Goal: Information Seeking & Learning: Learn about a topic

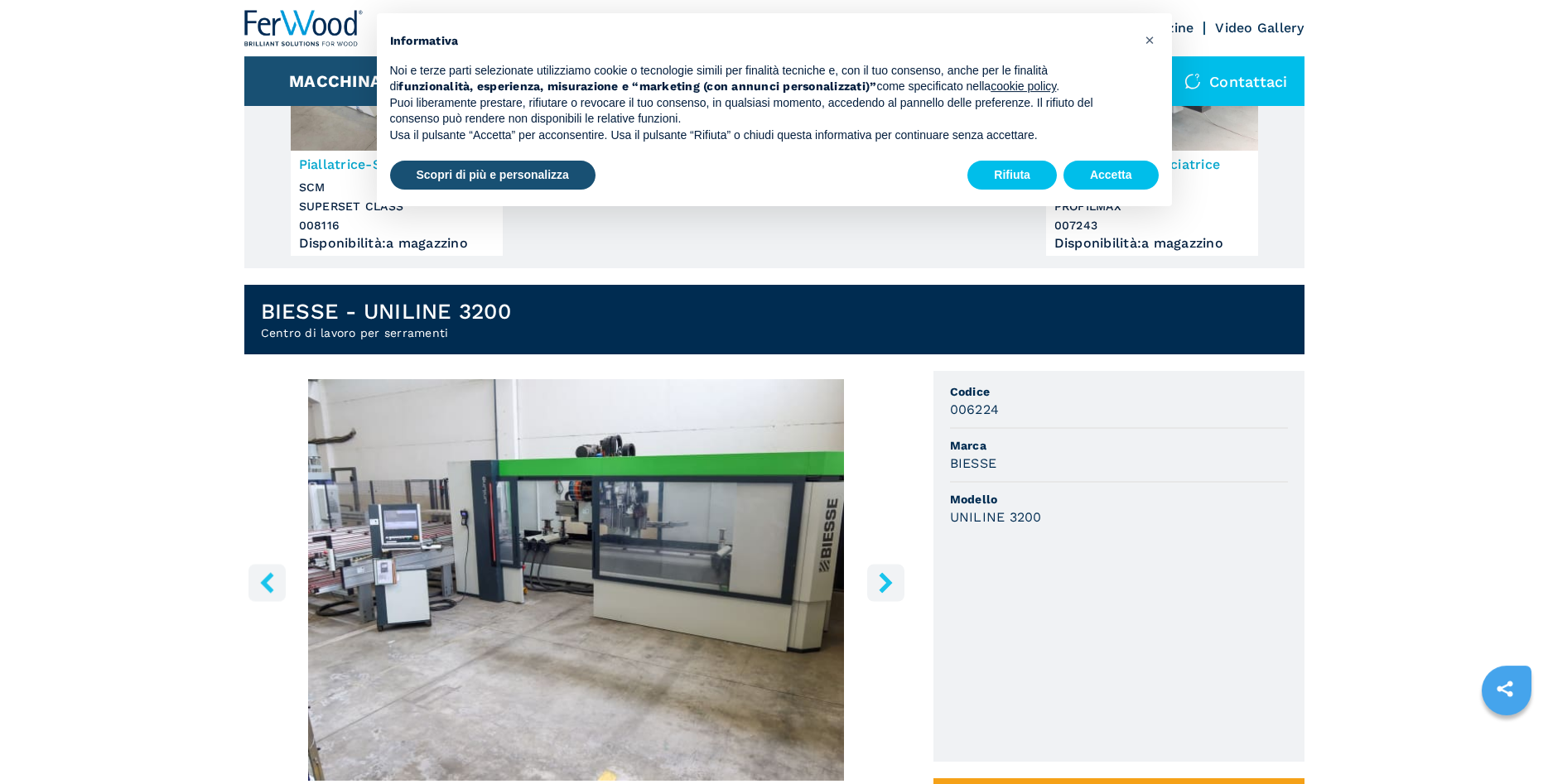
scroll to position [236, 0]
click at [746, 515] on img "Go to Slide 1" at bounding box center [576, 580] width 665 height 401
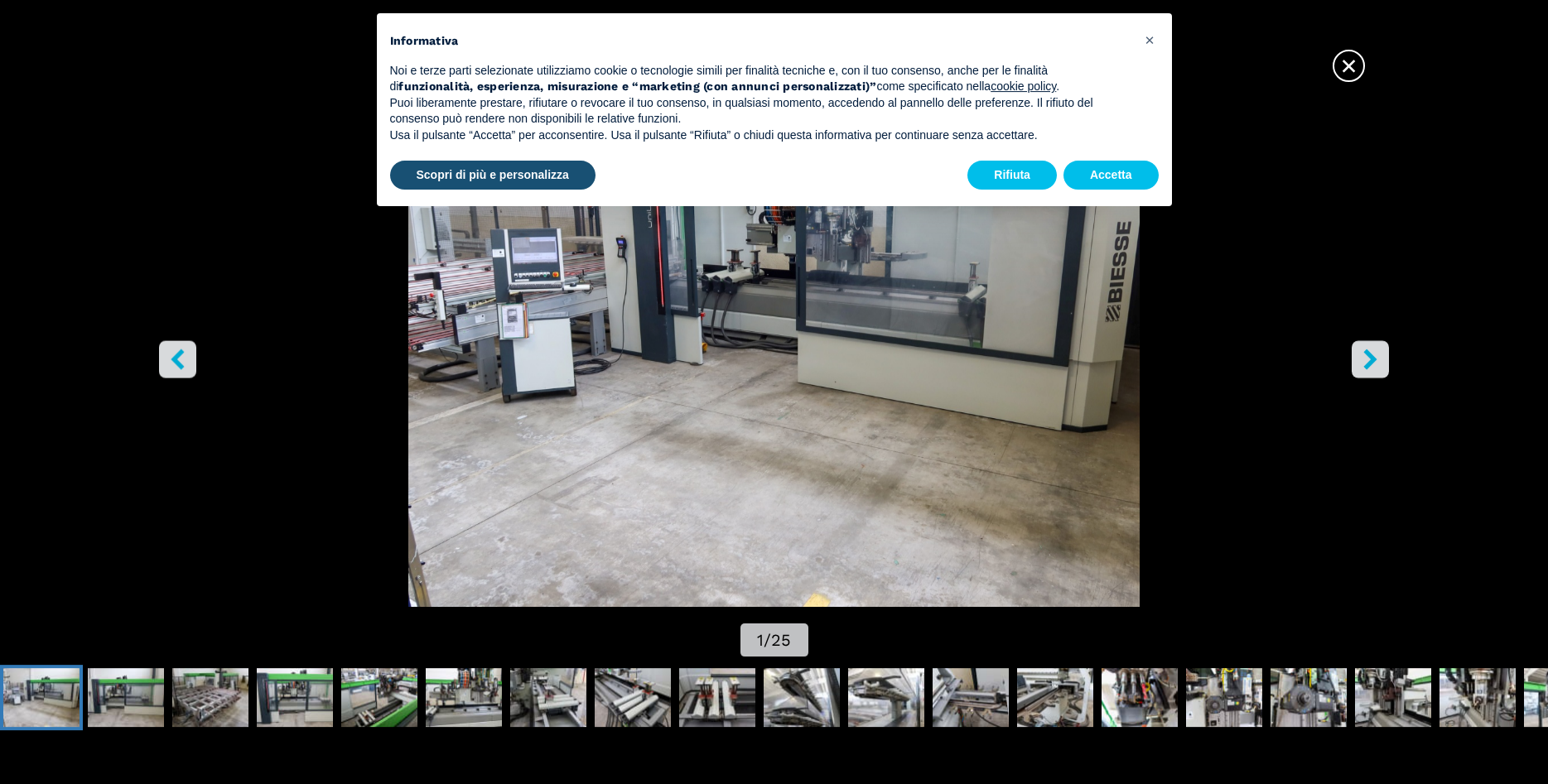
scroll to position [218, 0]
click at [1115, 167] on button "Accetta" at bounding box center [1111, 175] width 95 height 30
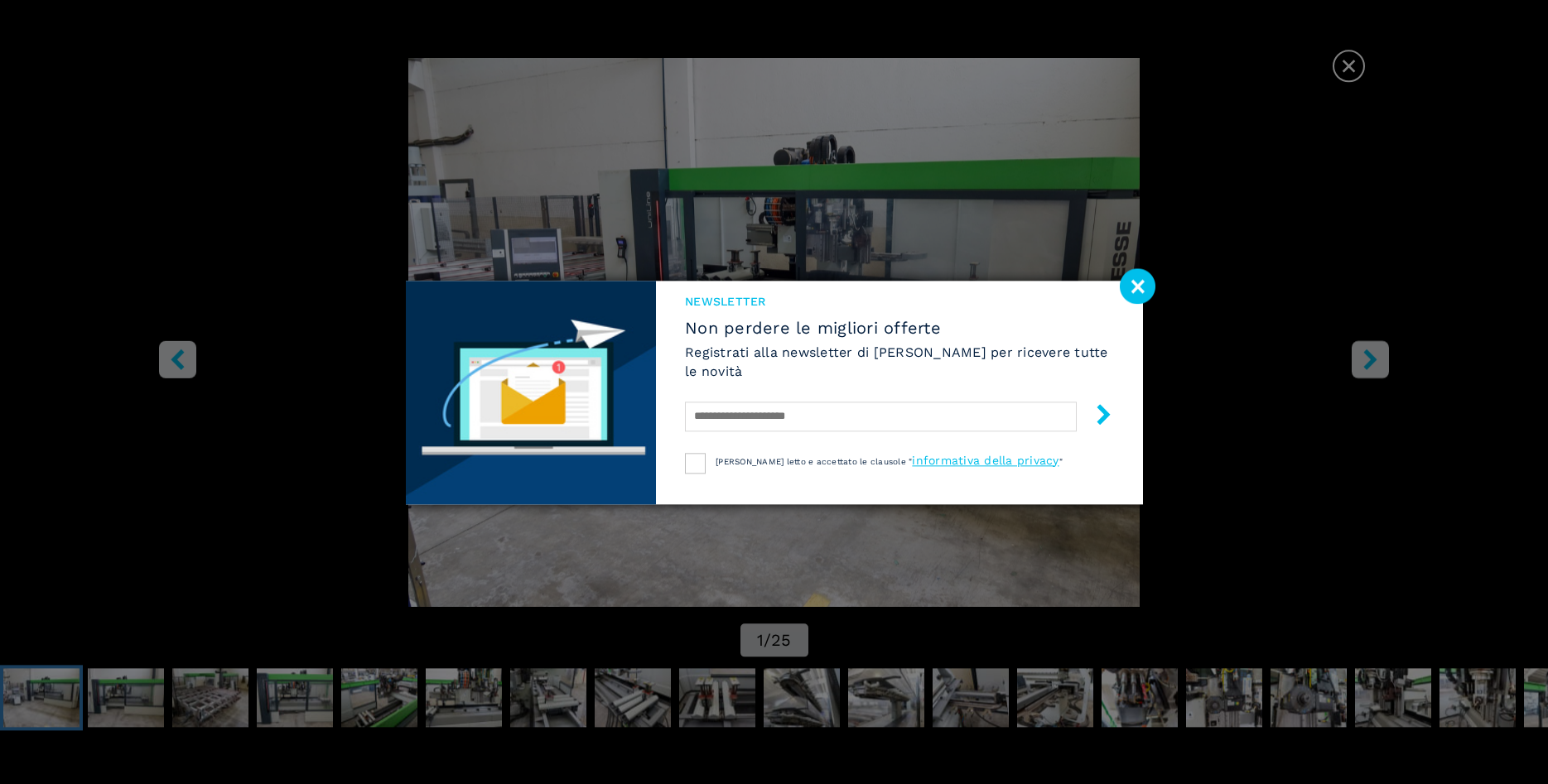
click at [1346, 64] on div "NEWSLETTER Non perdere le migliori offerte Registrati alla newsletter di [PERSO…" at bounding box center [774, 392] width 1548 height 784
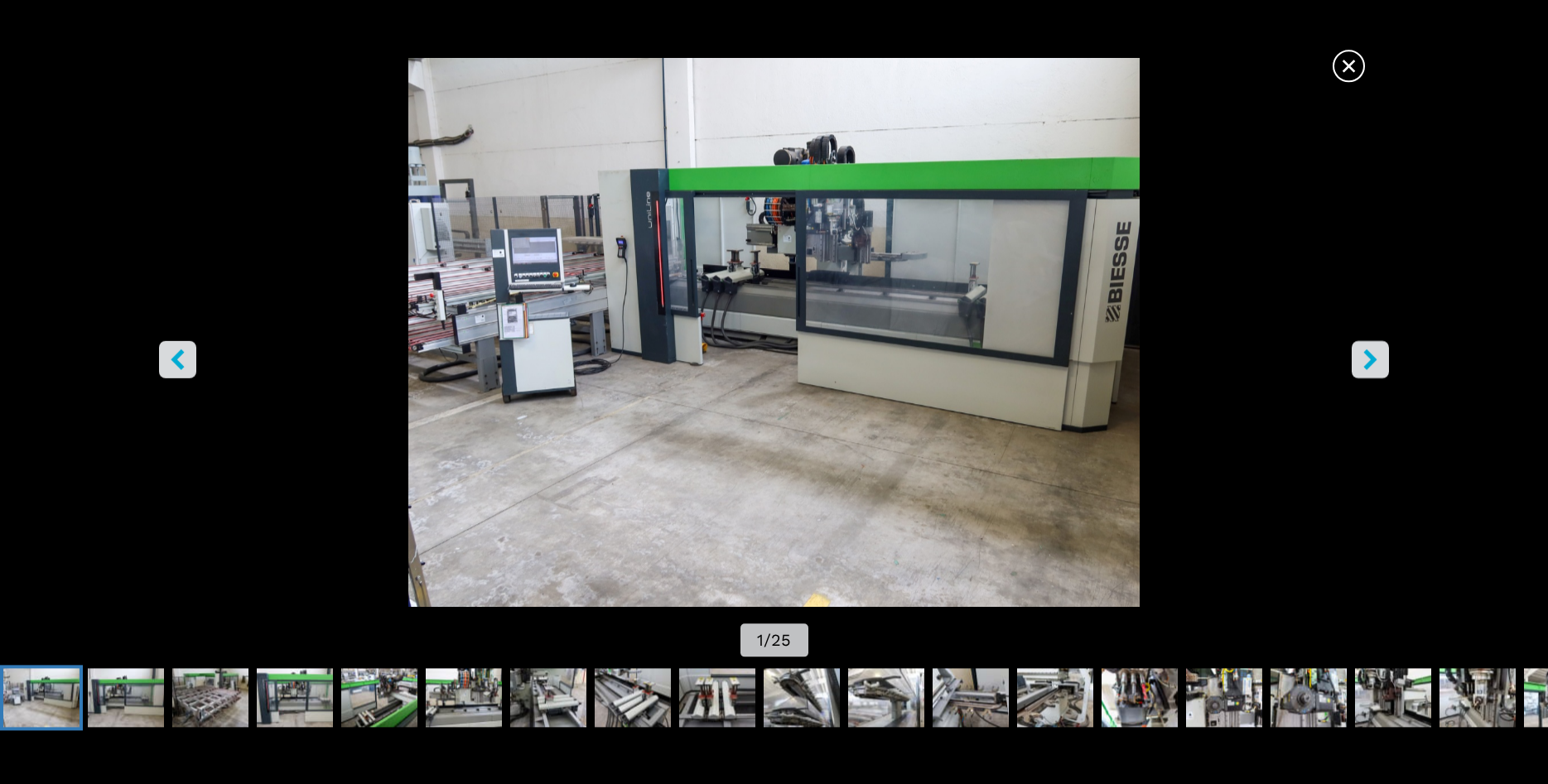
scroll to position [0, 0]
click at [108, 699] on img "Go to Slide 2" at bounding box center [125, 697] width 76 height 59
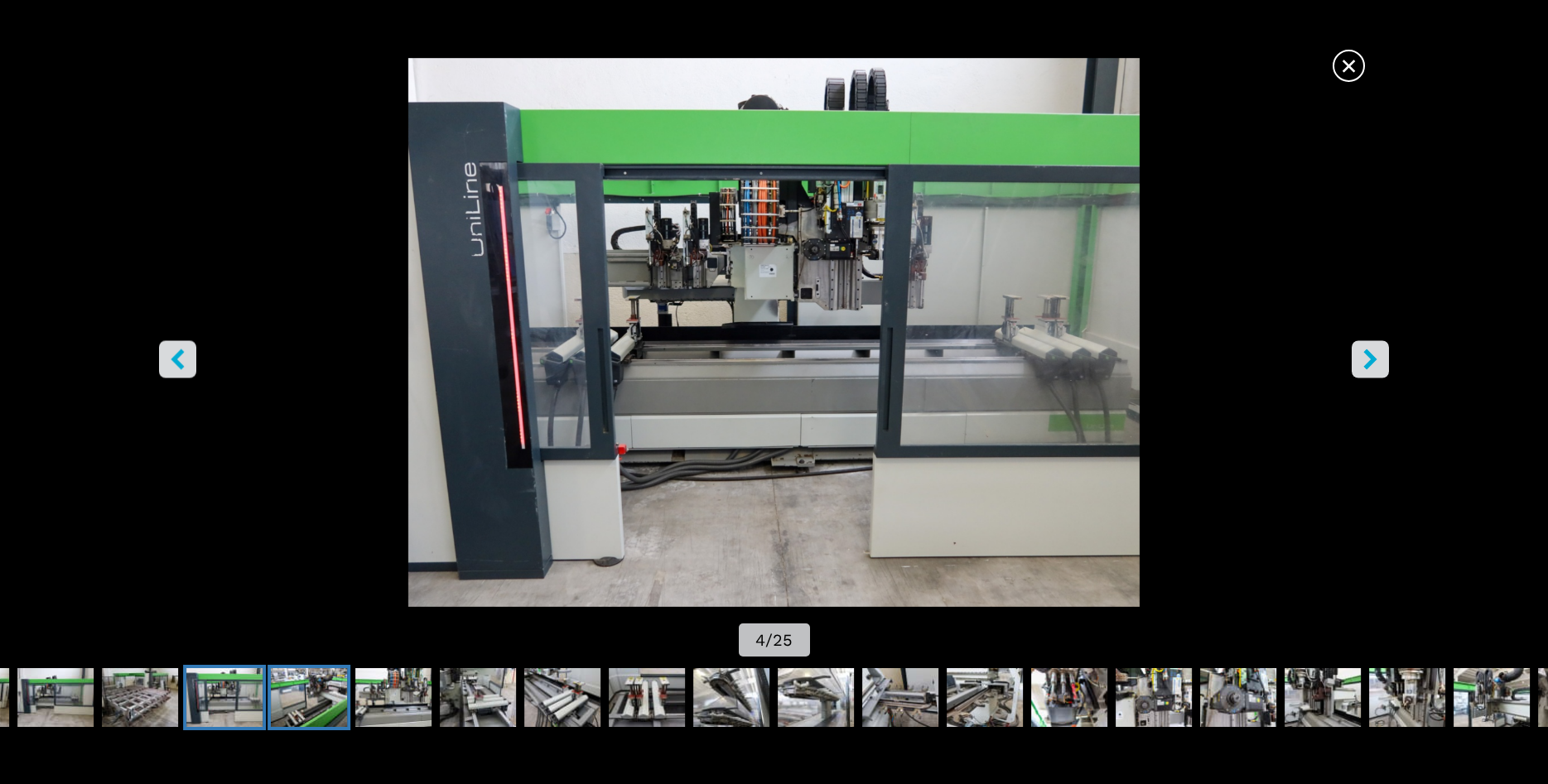
click at [333, 696] on img "Go to Slide 5" at bounding box center [308, 697] width 76 height 59
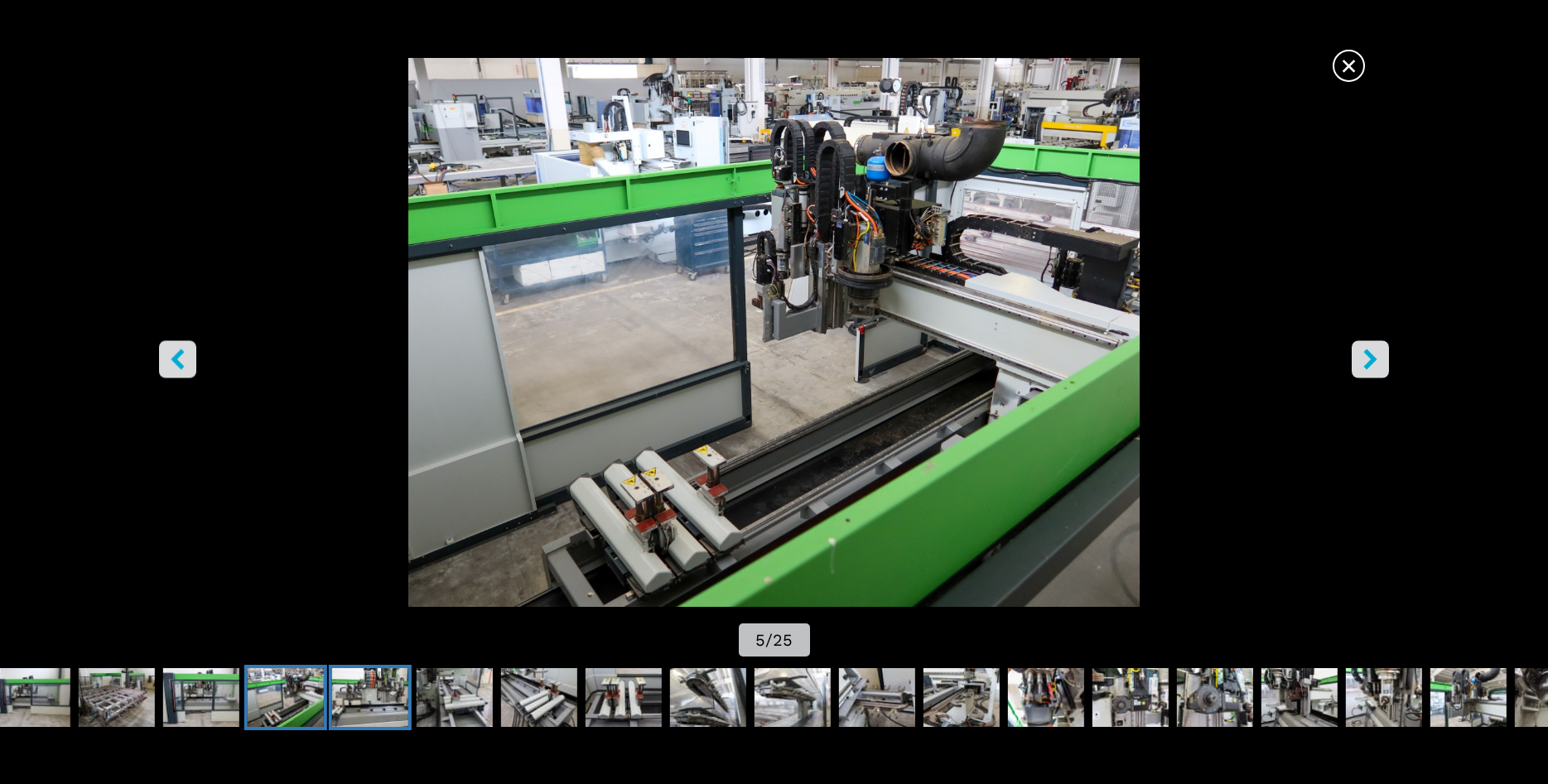
click at [371, 701] on img "Go to Slide 6" at bounding box center [370, 697] width 76 height 59
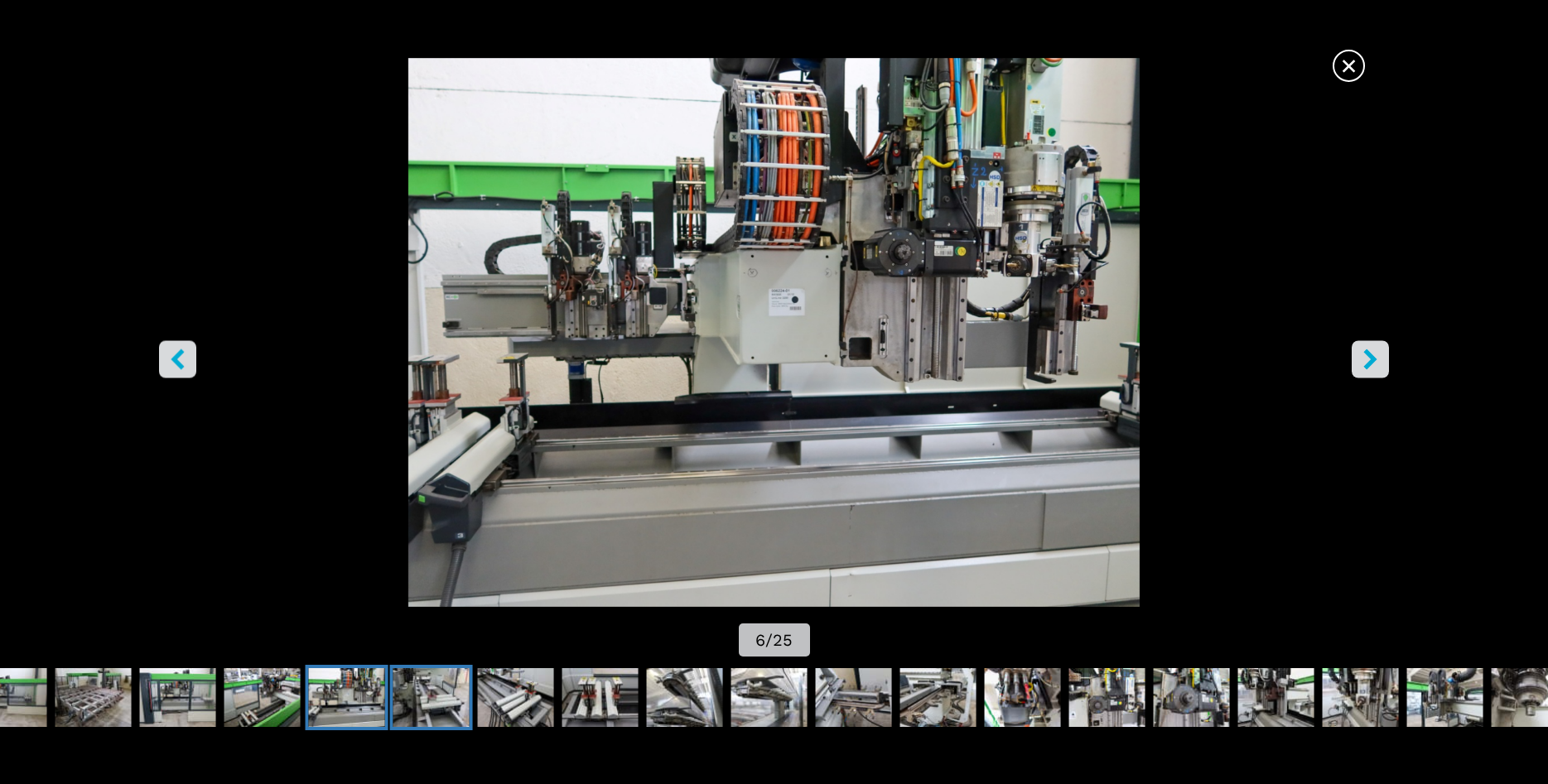
click at [462, 682] on img "Go to Slide 7" at bounding box center [431, 697] width 76 height 59
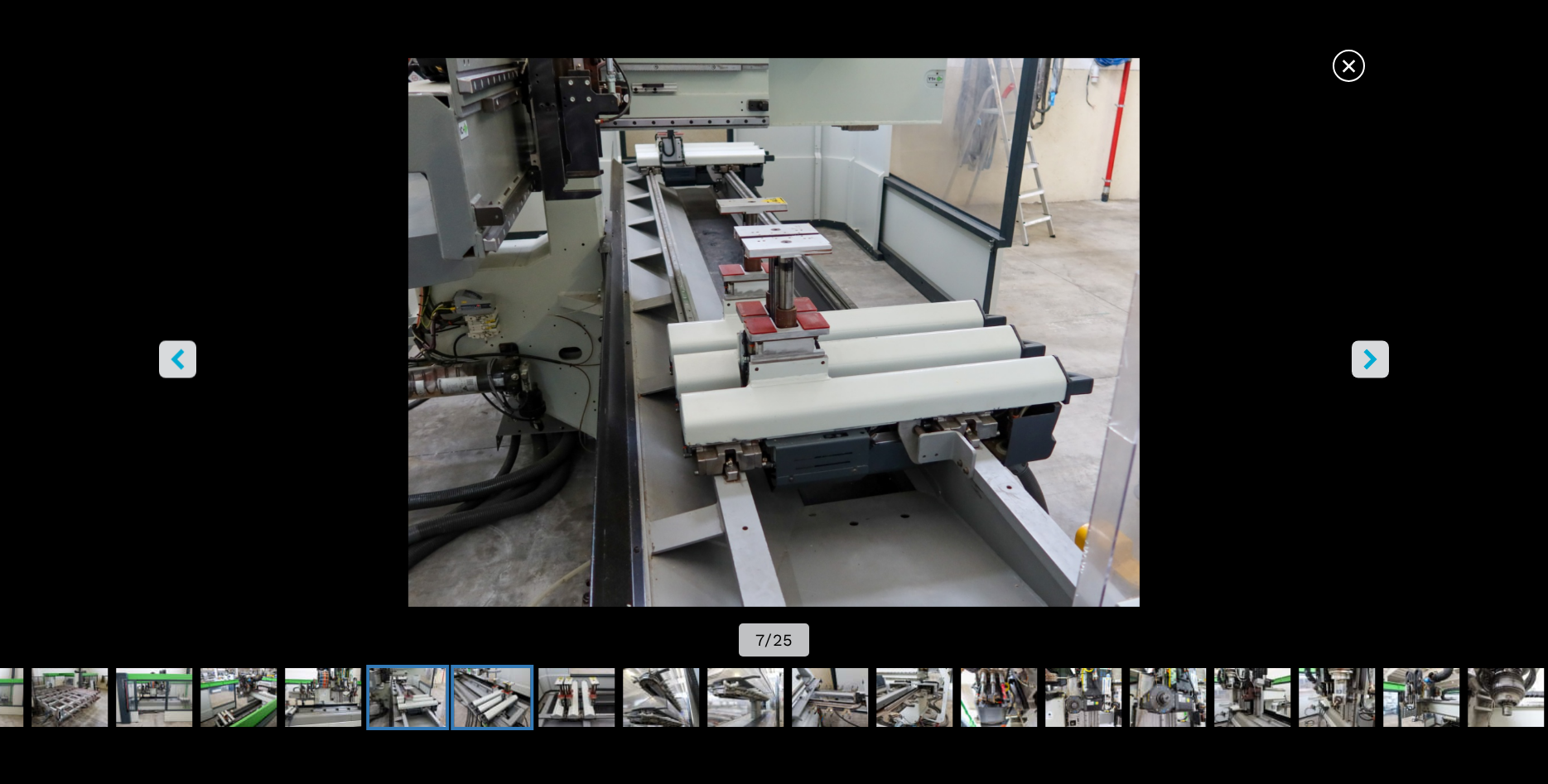
click at [505, 690] on img "Go to Slide 8" at bounding box center [492, 697] width 76 height 59
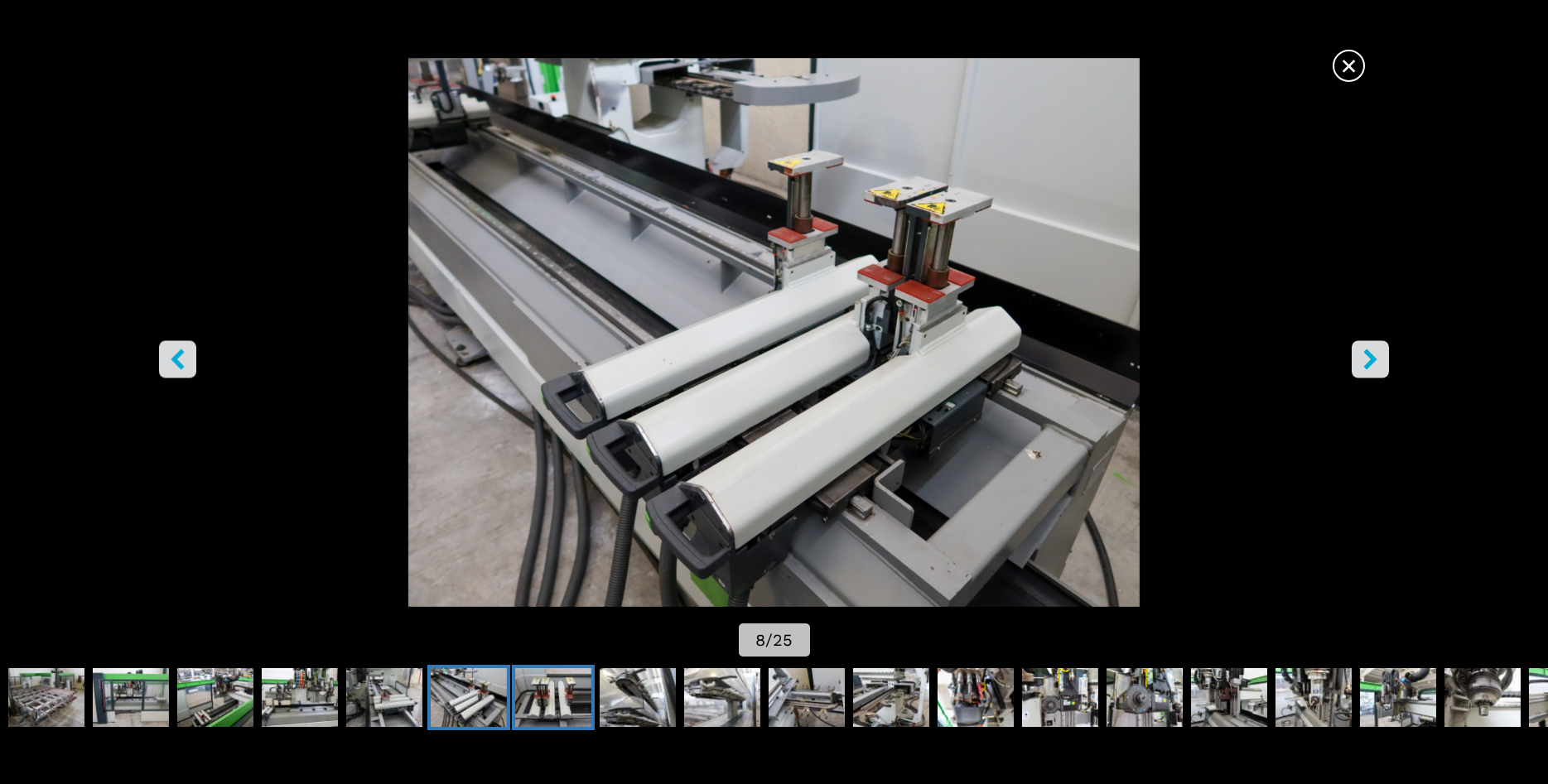
click at [550, 697] on img "Go to Slide 9" at bounding box center [553, 697] width 76 height 59
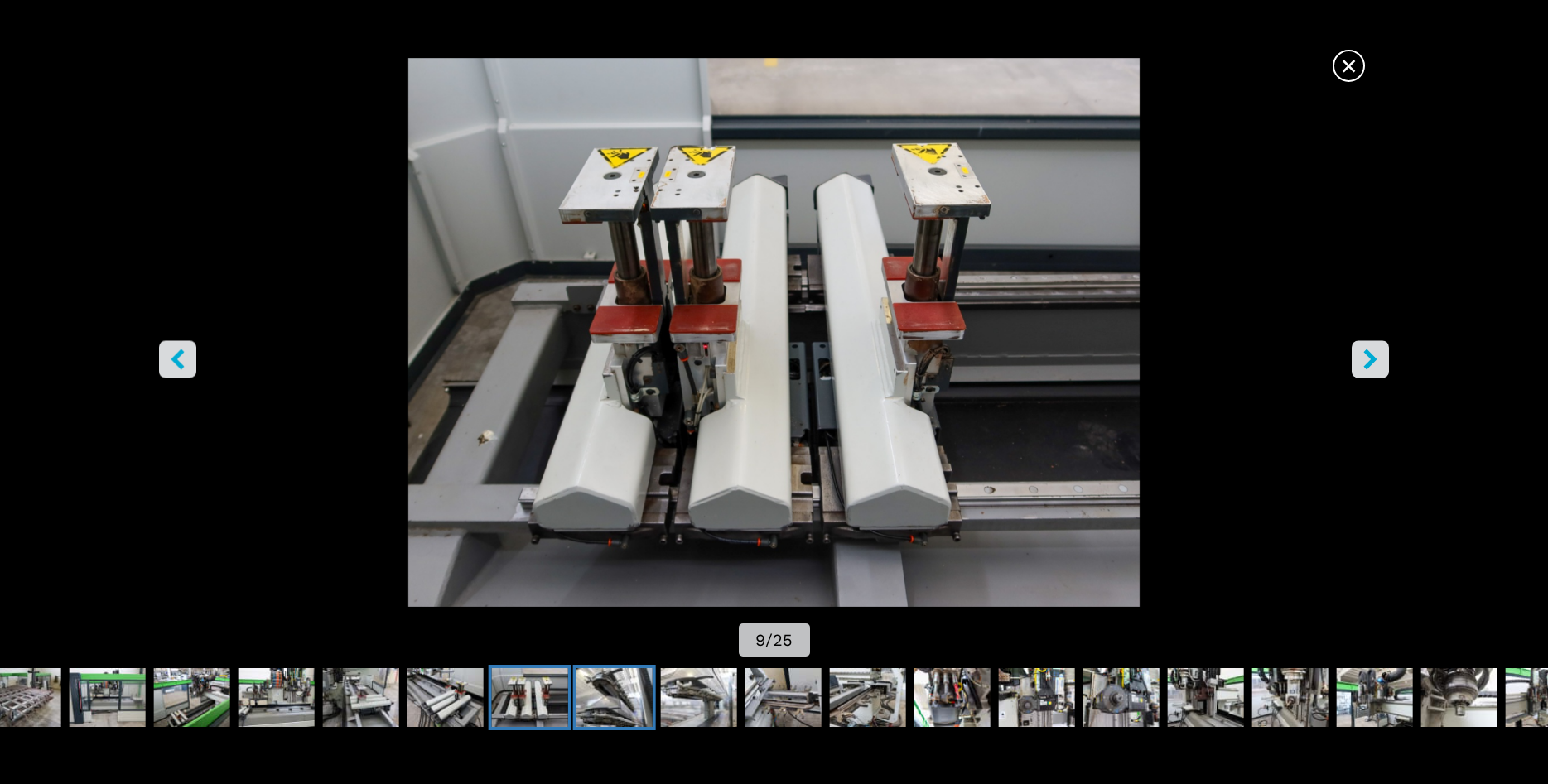
click at [618, 701] on img "Go to Slide 10" at bounding box center [615, 697] width 76 height 59
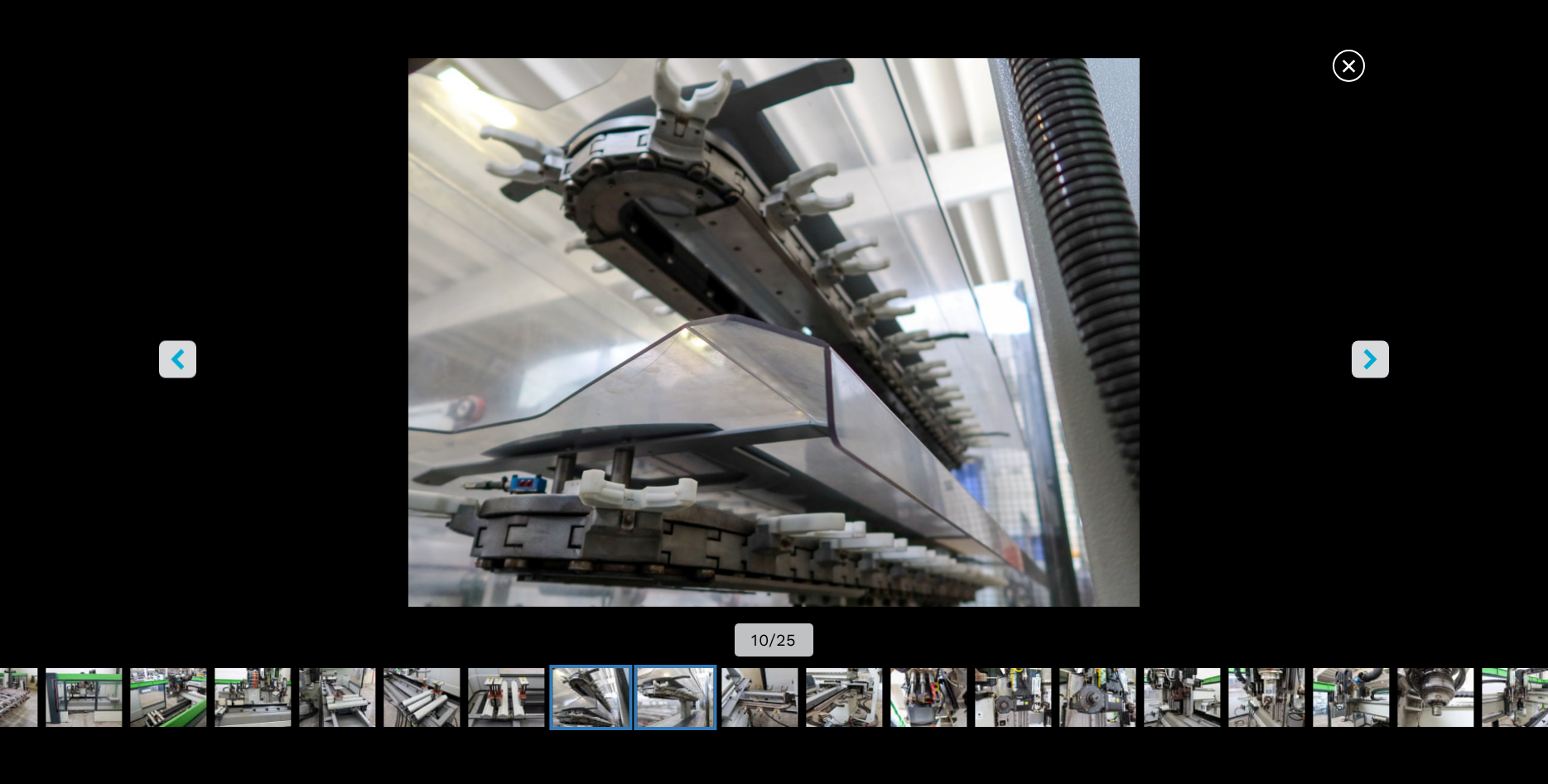
click at [666, 697] on img "Go to Slide 11" at bounding box center [675, 697] width 76 height 59
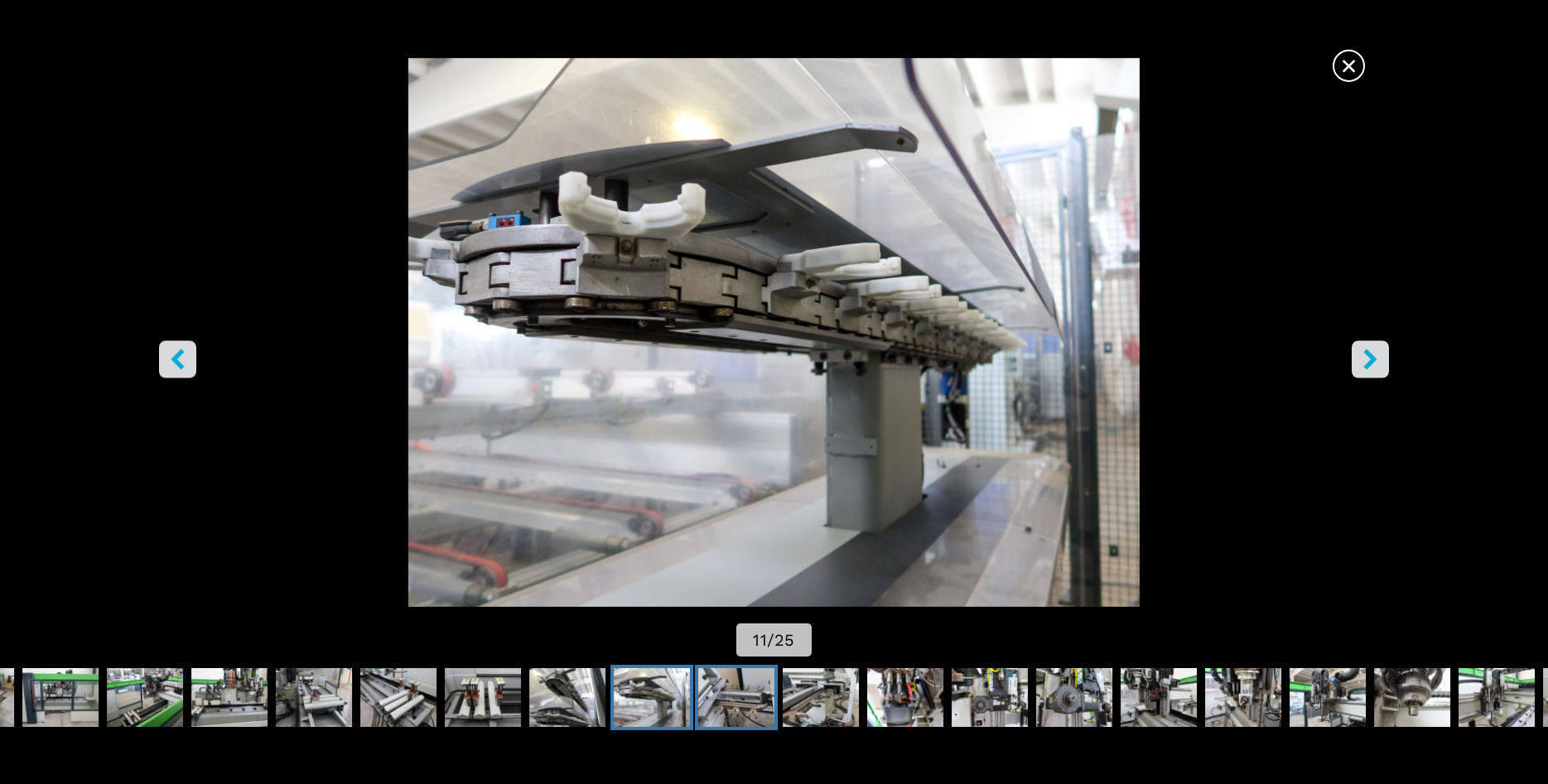
click at [719, 697] on img "Go to Slide 12" at bounding box center [736, 697] width 76 height 59
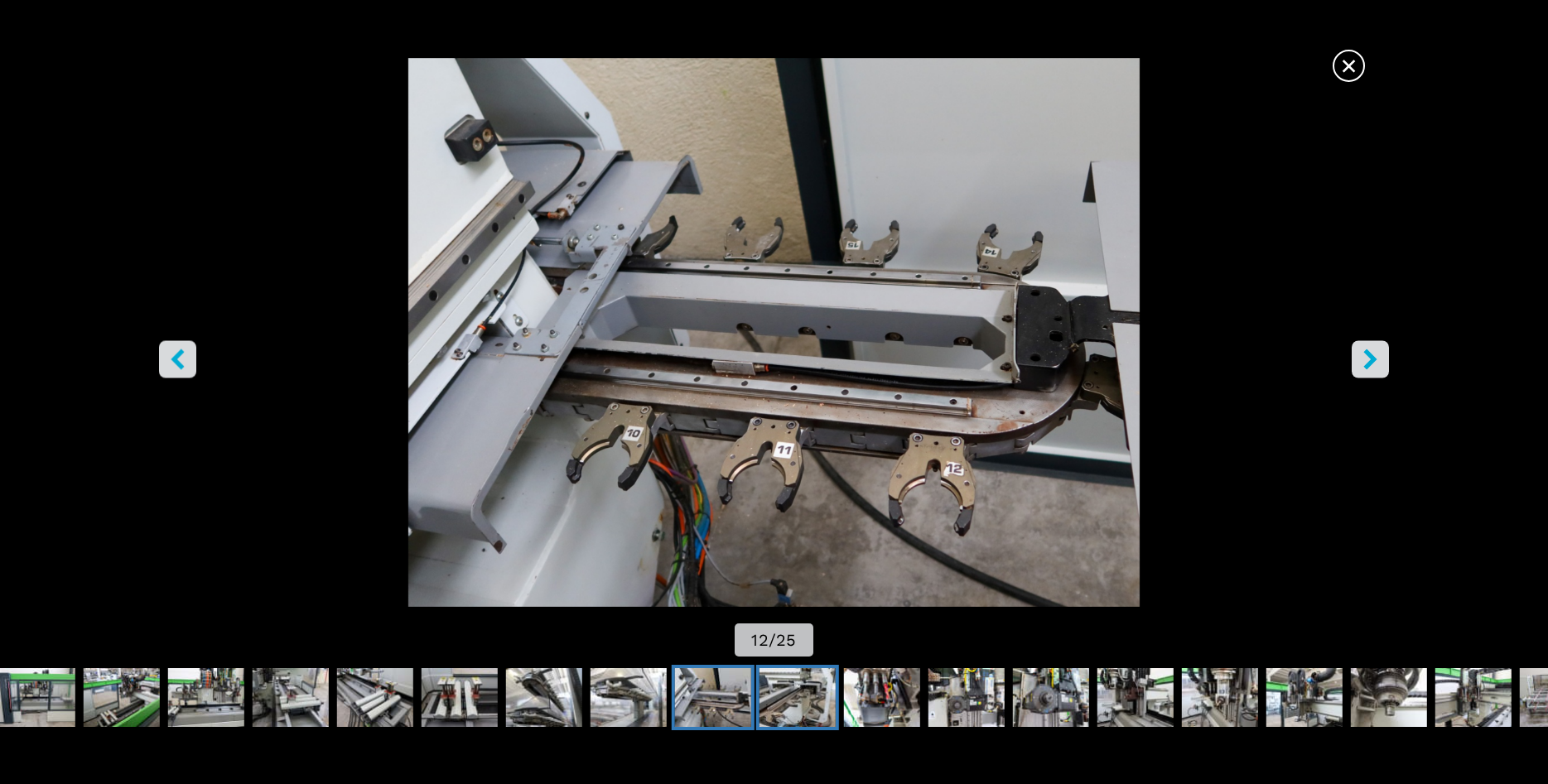
click at [814, 705] on img "Go to Slide 13" at bounding box center [798, 697] width 76 height 59
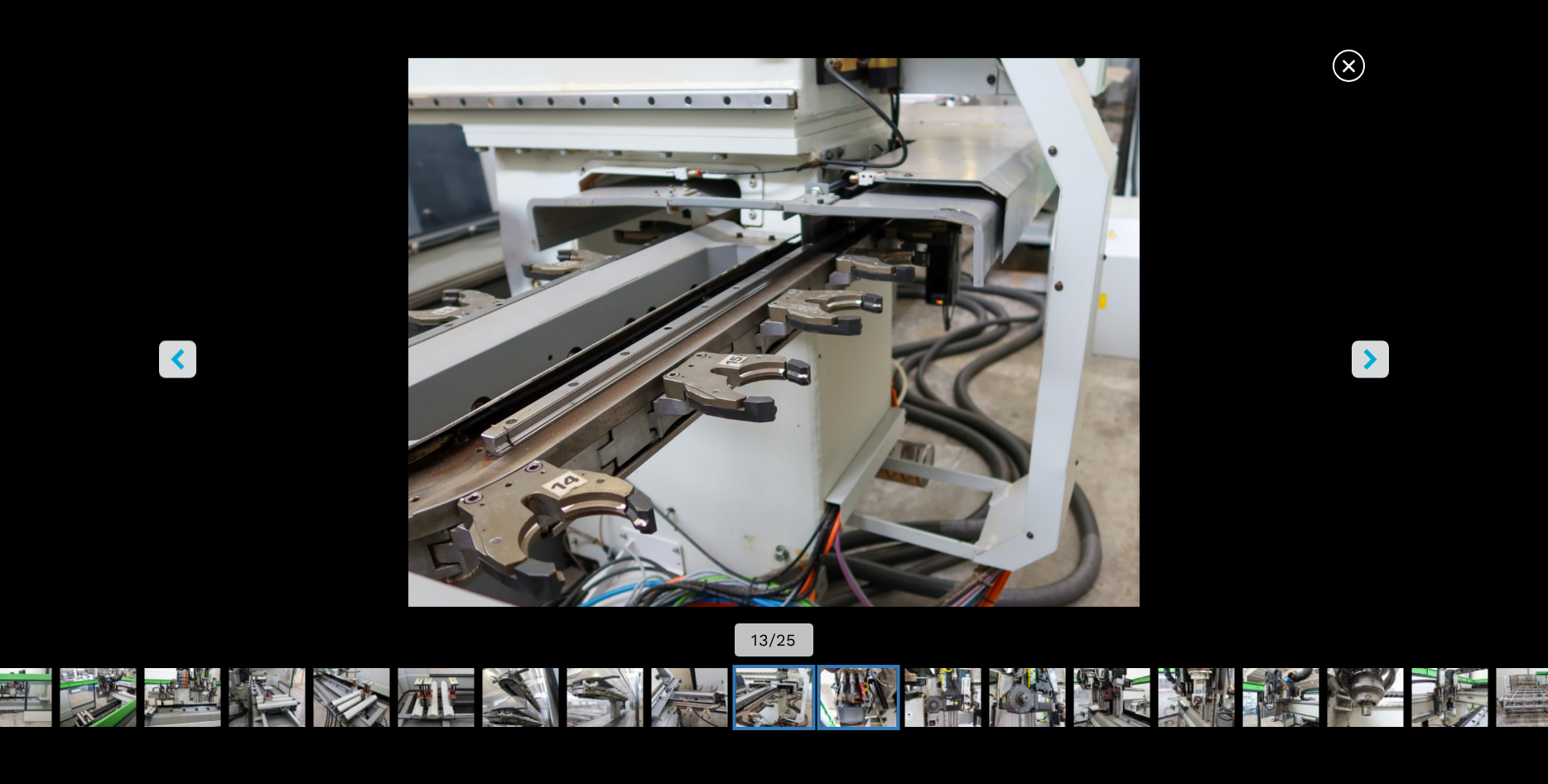
click at [865, 701] on img "Go to Slide 14" at bounding box center [859, 697] width 76 height 59
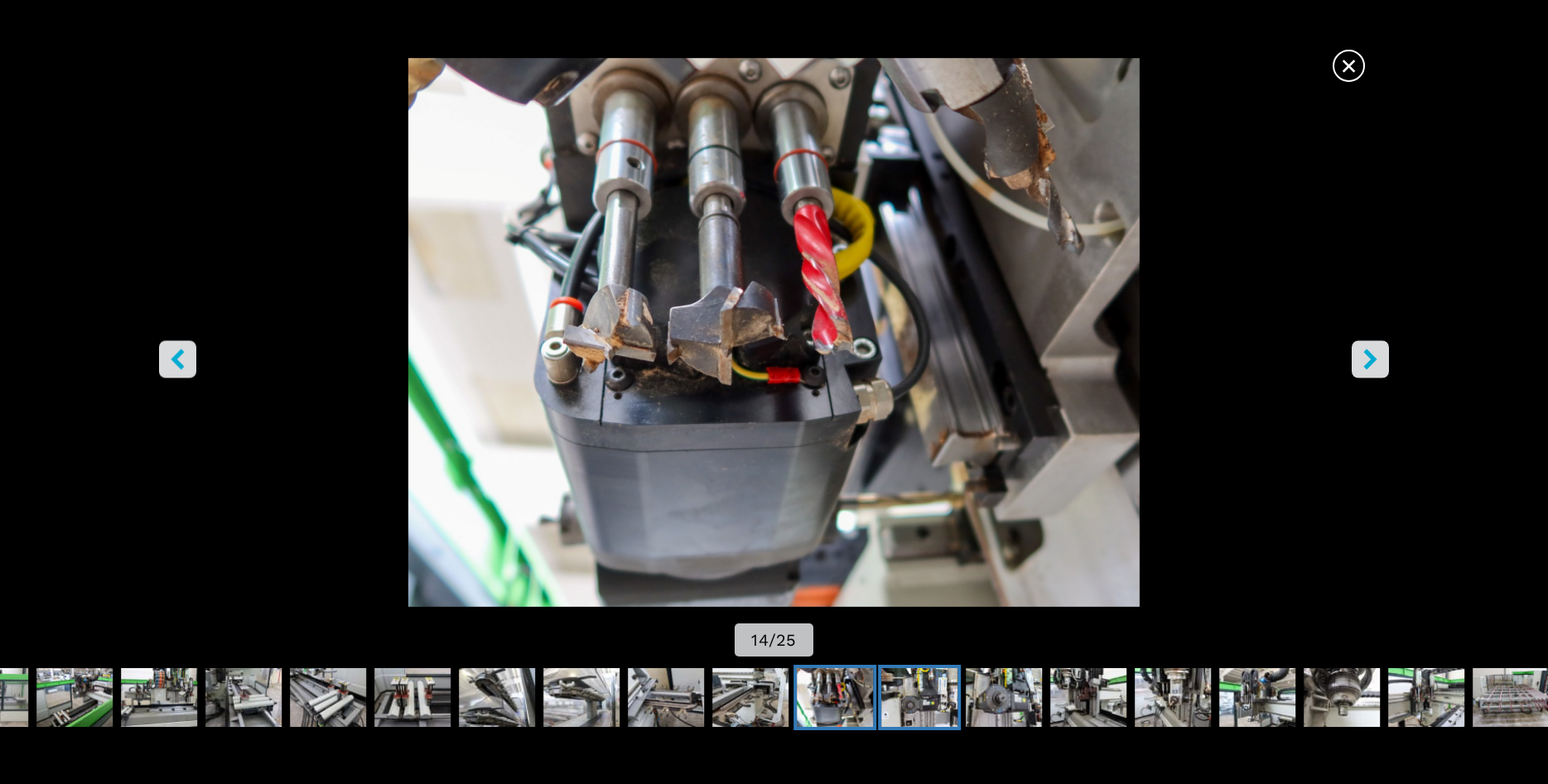
click at [921, 697] on img "Go to Slide 15" at bounding box center [919, 697] width 76 height 59
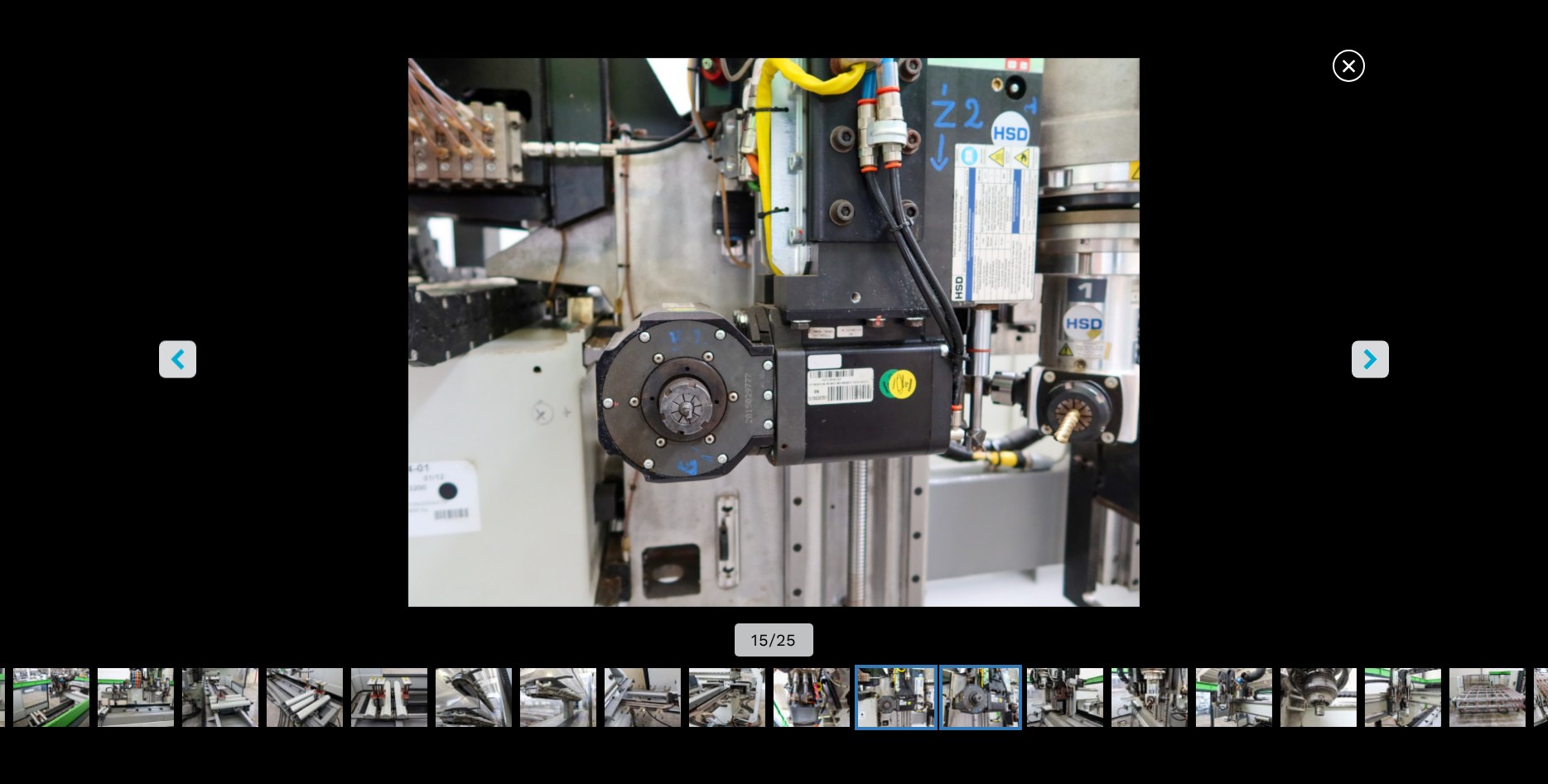
click at [980, 690] on img "Go to Slide 16" at bounding box center [980, 697] width 76 height 59
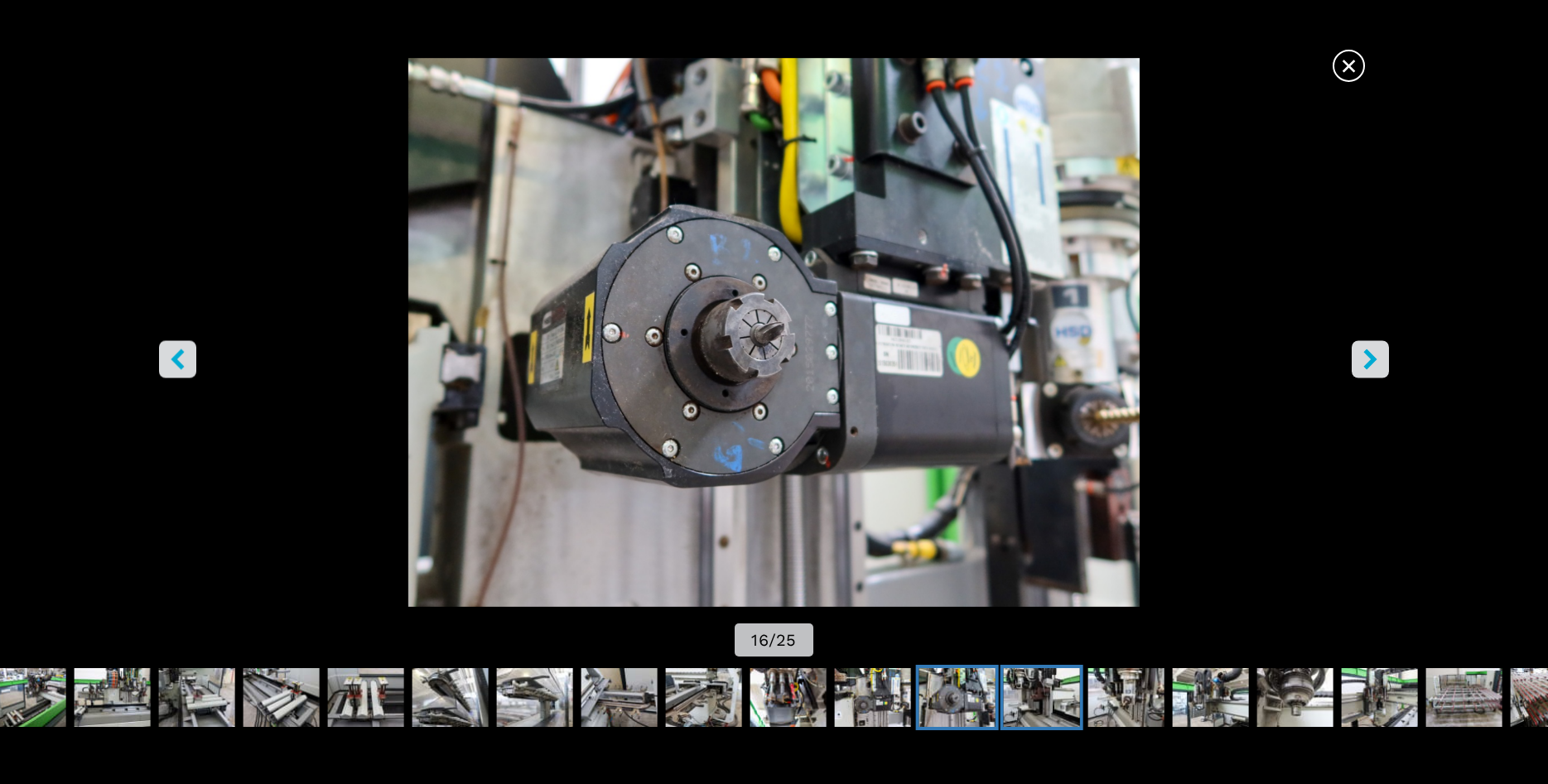
click at [1031, 693] on img "Go to Slide 17" at bounding box center [1042, 697] width 76 height 59
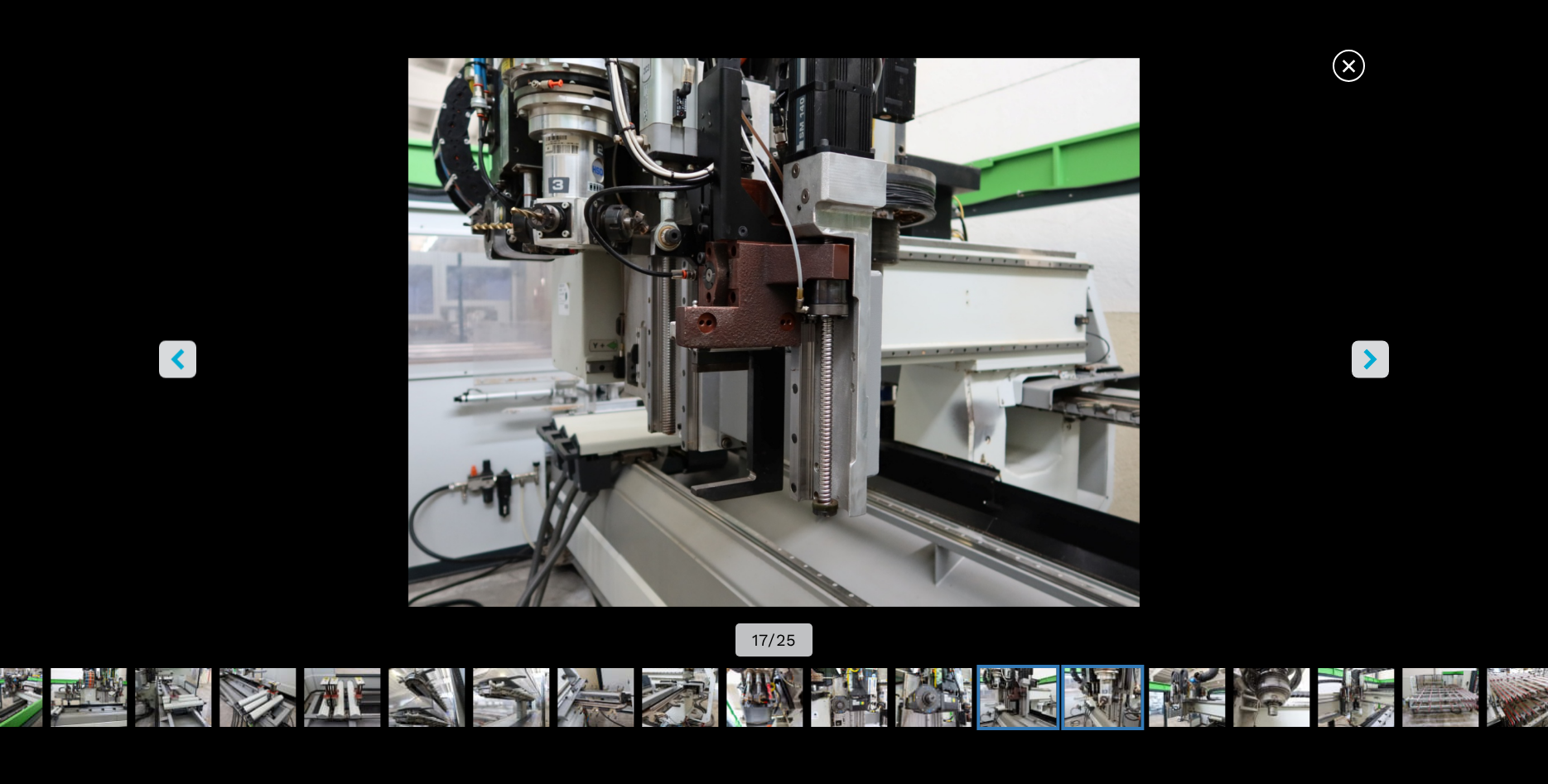
click at [1098, 693] on img "Go to Slide 18" at bounding box center [1102, 697] width 76 height 59
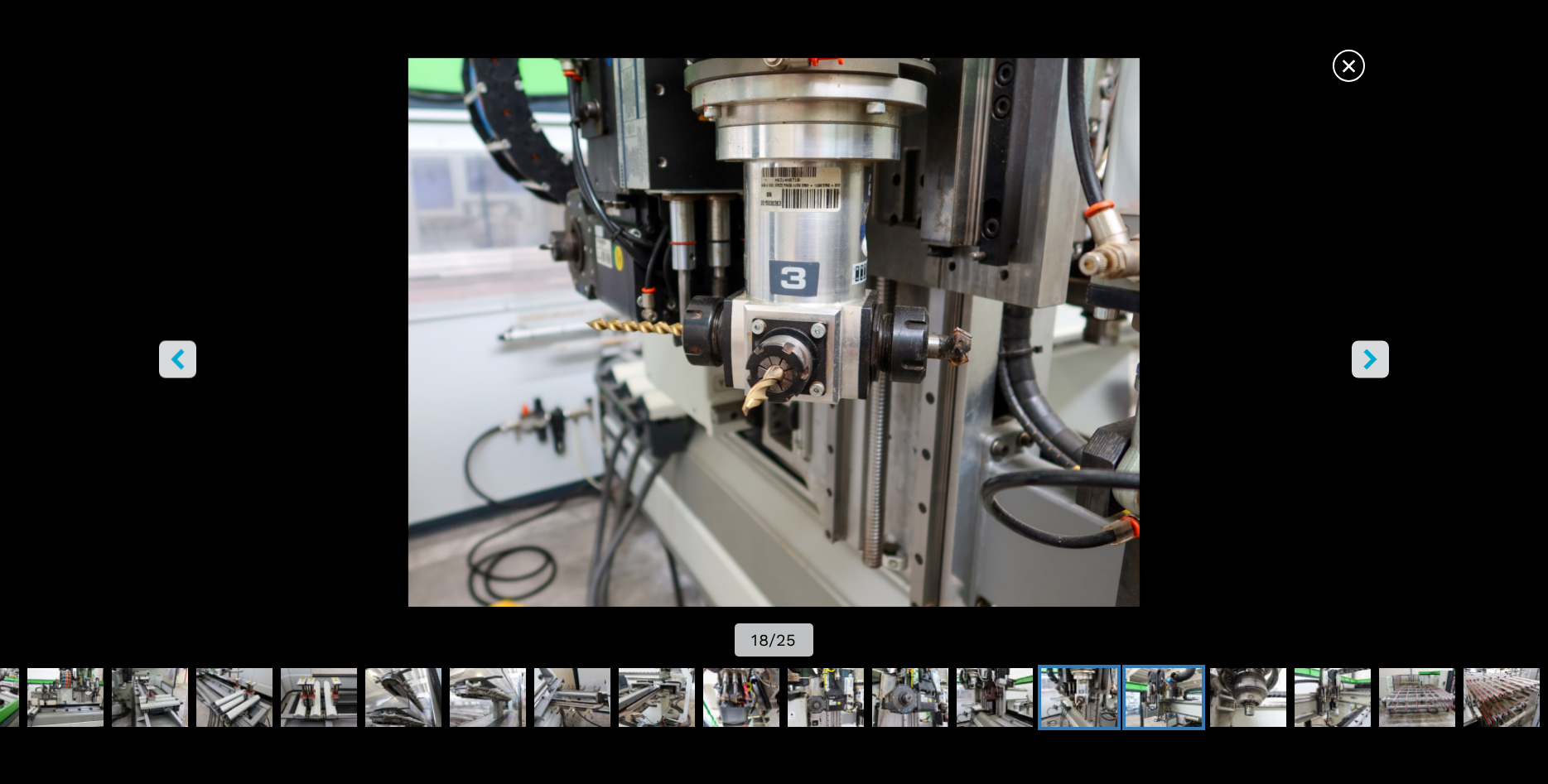
click at [1148, 693] on img "Go to Slide 19" at bounding box center [1163, 697] width 76 height 59
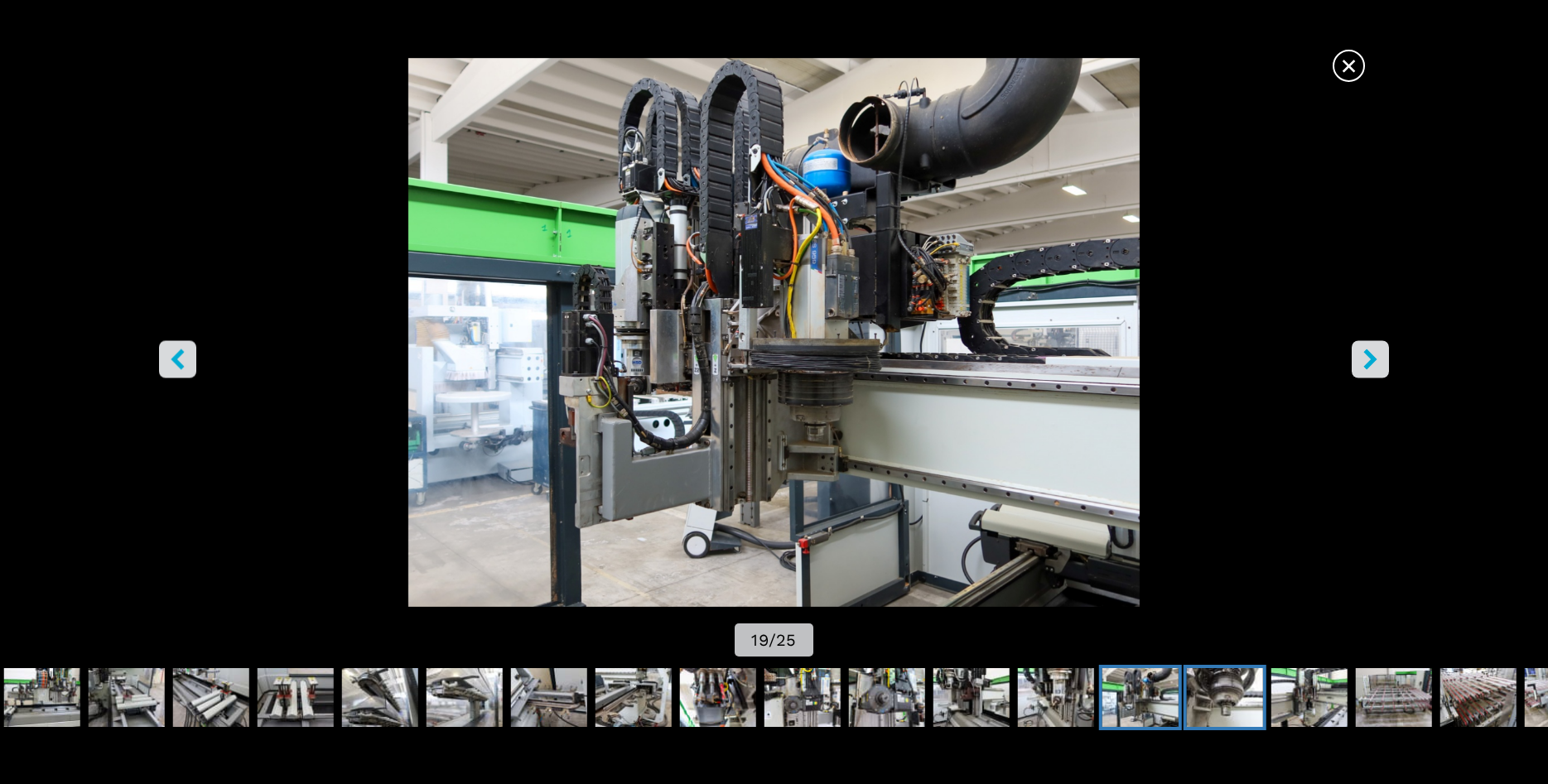
click at [1219, 700] on img "Go to Slide 20" at bounding box center [1225, 697] width 76 height 59
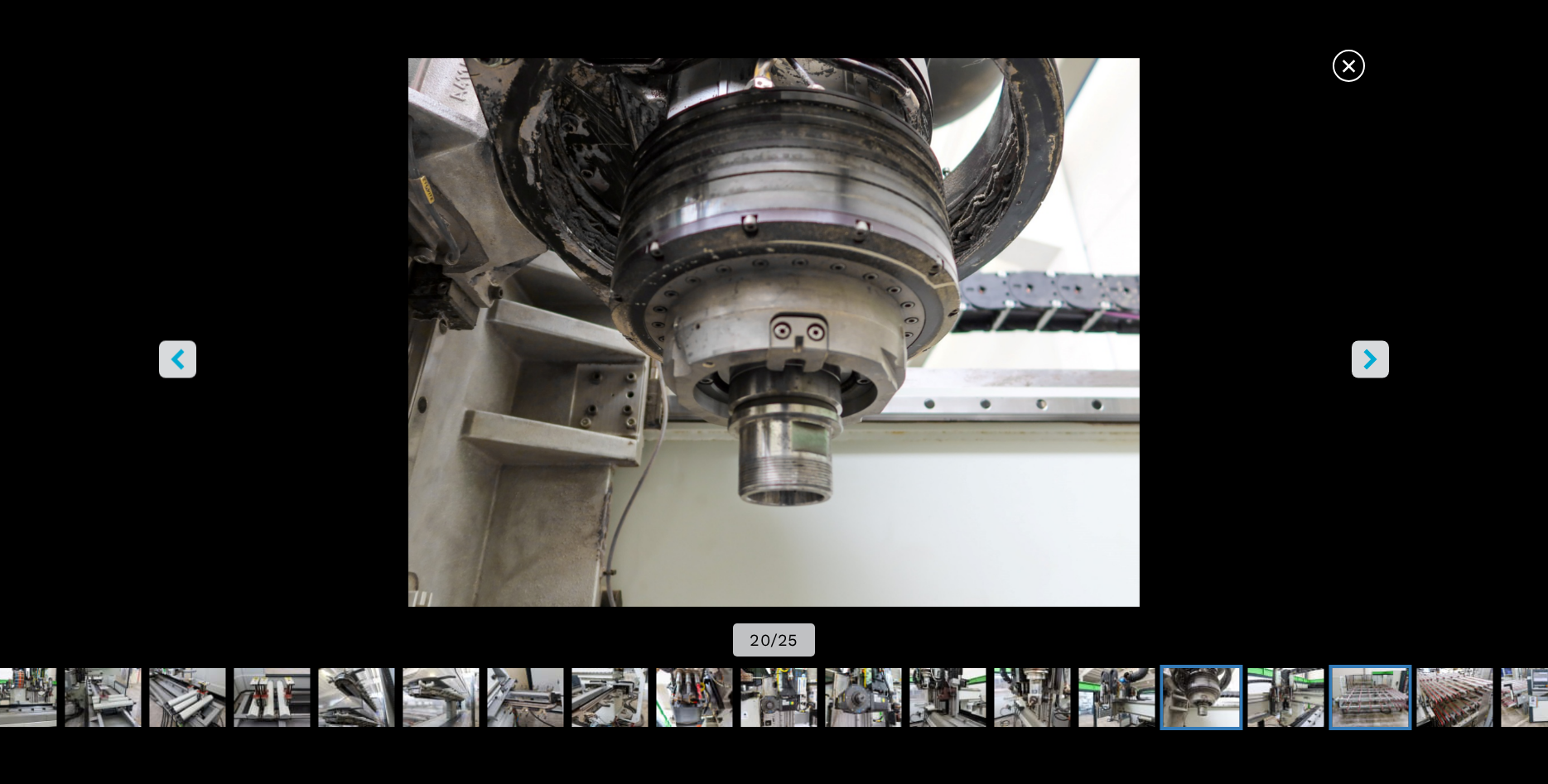
click at [1359, 701] on img "Go to Slide 22" at bounding box center [1370, 697] width 76 height 59
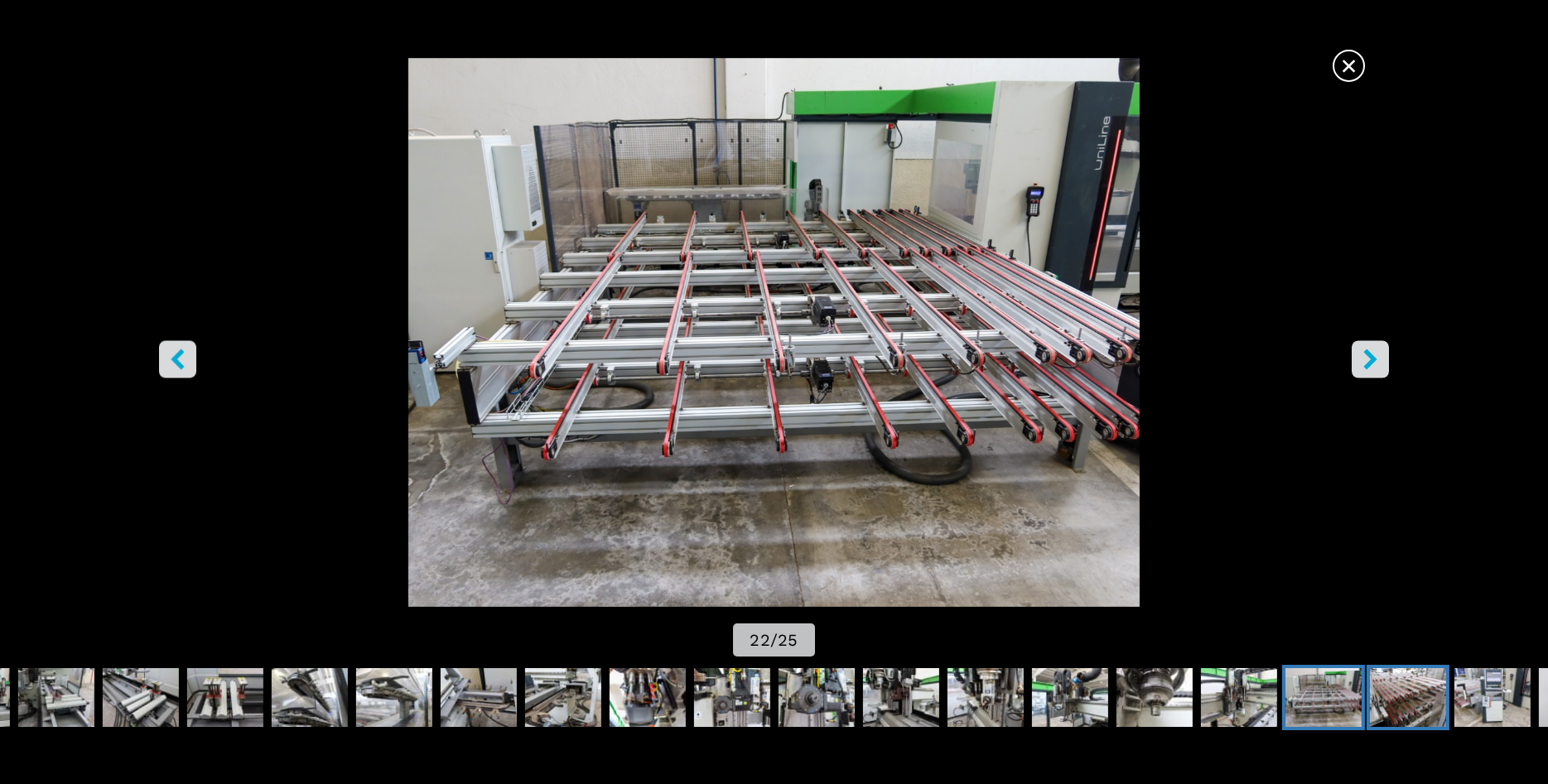
click at [1397, 692] on img "Go to Slide 23" at bounding box center [1408, 697] width 76 height 59
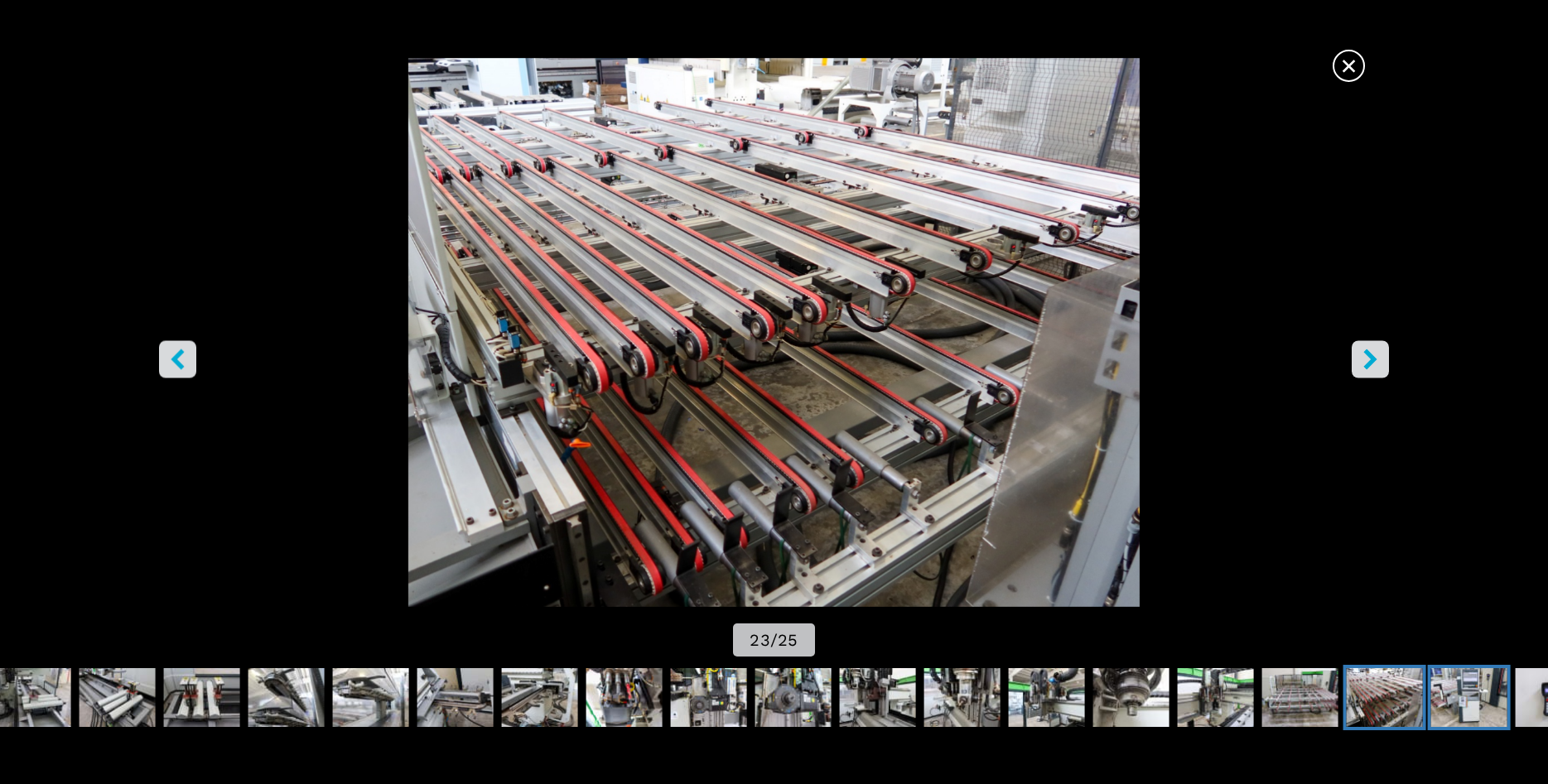
click at [1456, 707] on img "Go to Slide 24" at bounding box center [1469, 697] width 76 height 59
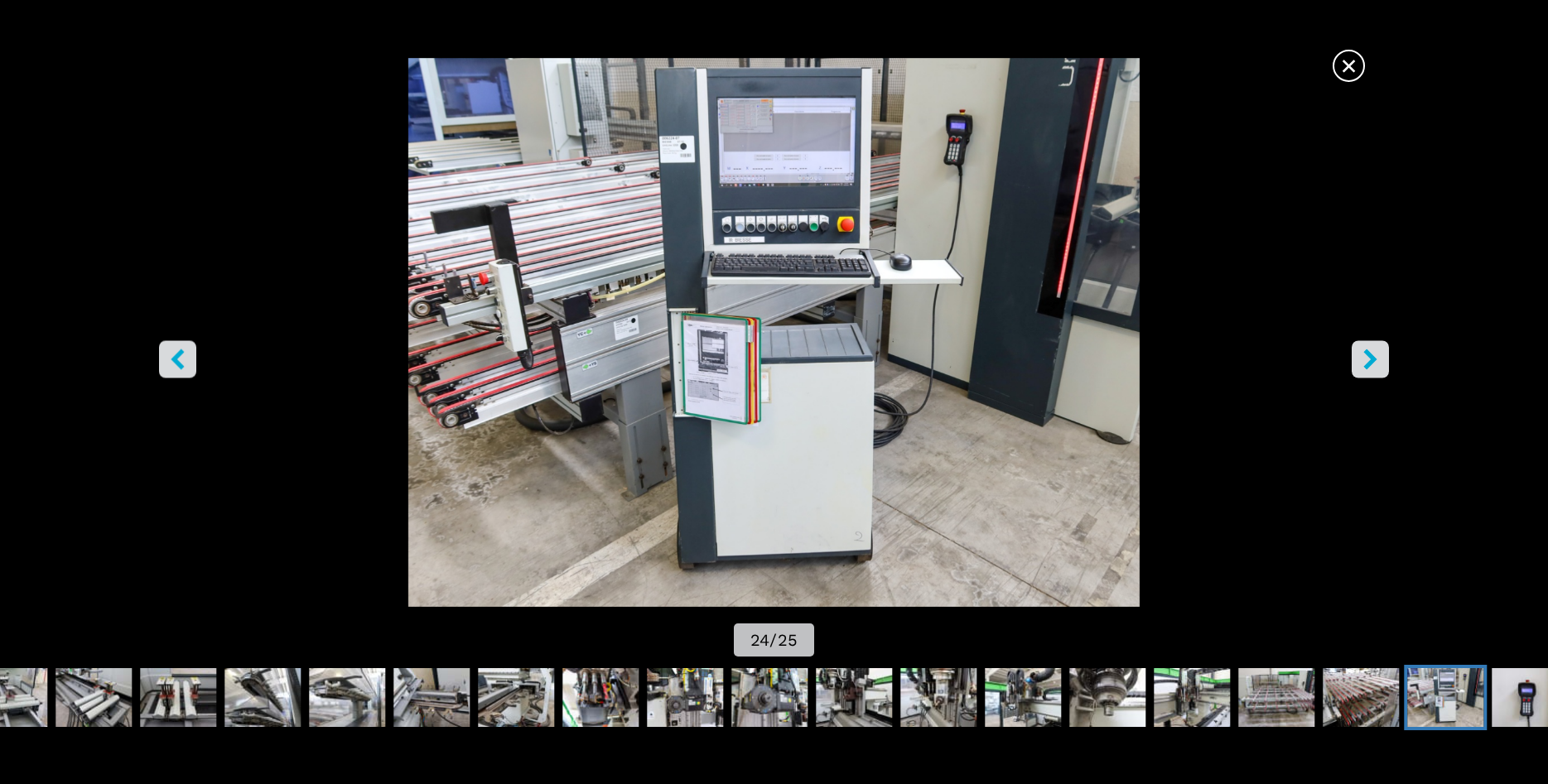
click at [1352, 69] on span "×" at bounding box center [1349, 62] width 29 height 29
